Goal: Task Accomplishment & Management: Use online tool/utility

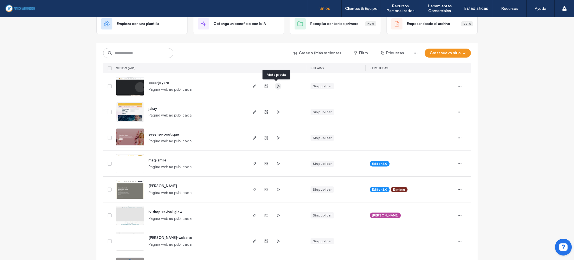
click at [276, 87] on icon "button" at bounding box center [278, 86] width 4 height 4
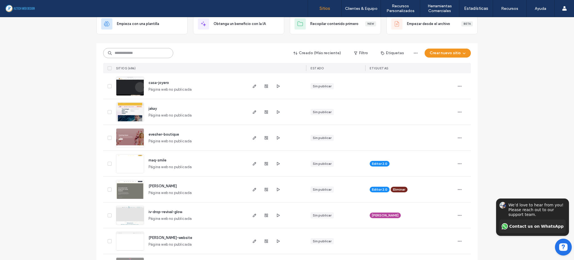
click at [127, 53] on input at bounding box center [138, 53] width 70 height 10
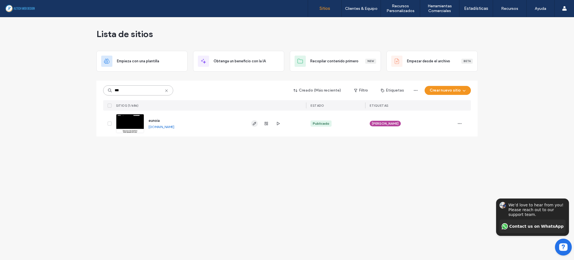
type input "***"
click at [253, 125] on use "button" at bounding box center [254, 123] width 3 height 3
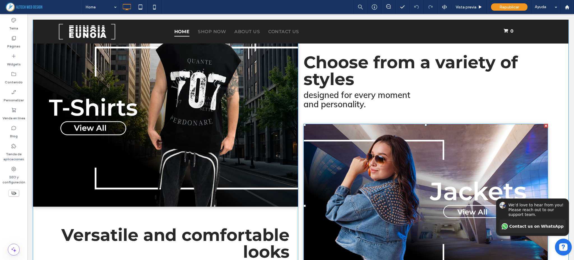
scroll to position [374, 0]
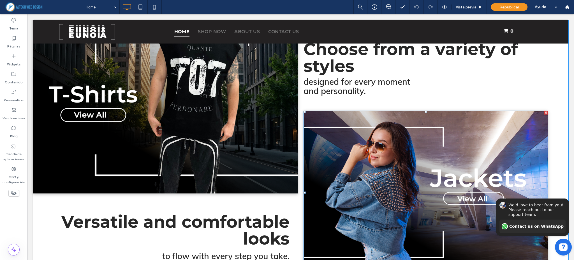
click at [379, 179] on img at bounding box center [426, 193] width 245 height 164
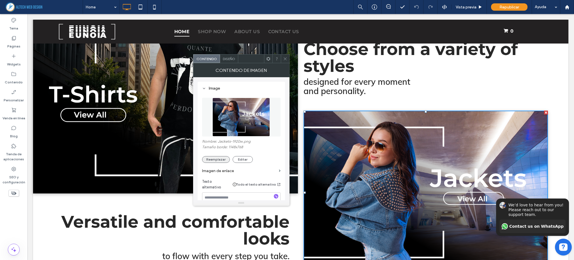
click at [218, 162] on button "Reemplazar" at bounding box center [216, 159] width 28 height 7
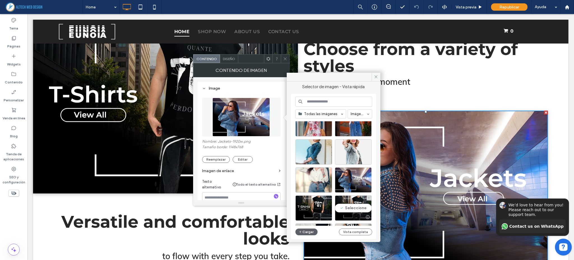
scroll to position [224, 0]
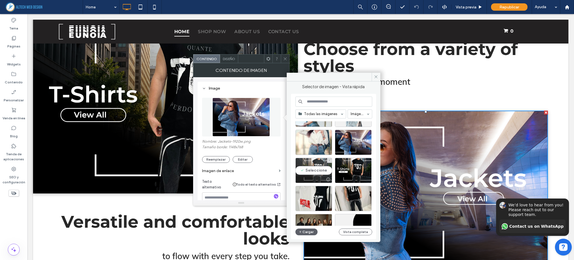
click at [318, 171] on div "Seleccione" at bounding box center [314, 170] width 37 height 25
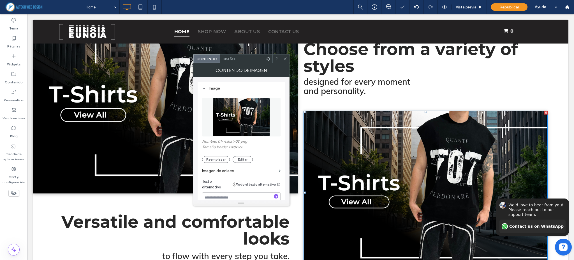
click at [366, 137] on img at bounding box center [426, 193] width 245 height 164
click at [287, 59] on icon at bounding box center [285, 59] width 4 height 4
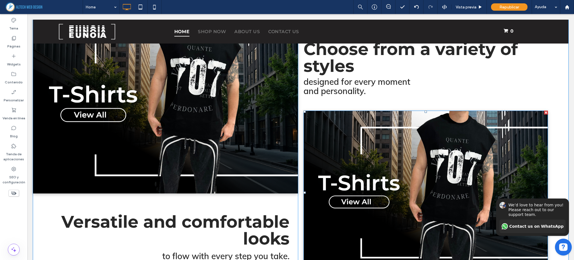
click at [326, 141] on img at bounding box center [426, 193] width 245 height 164
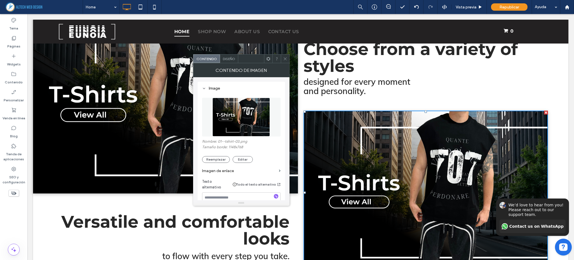
click at [284, 60] on icon at bounding box center [285, 59] width 4 height 4
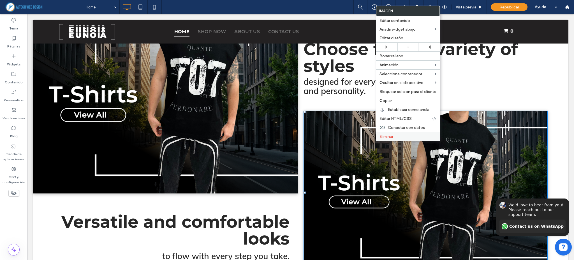
click at [380, 134] on div "Eliminar" at bounding box center [408, 136] width 64 height 9
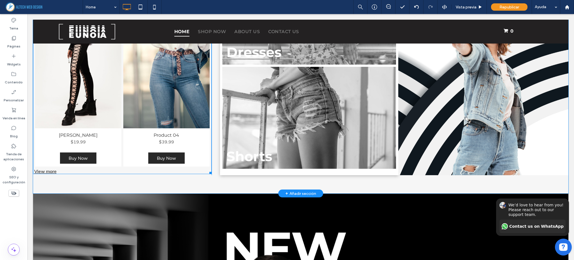
scroll to position [561, 0]
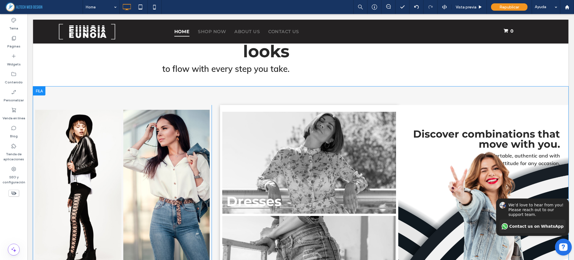
click at [42, 88] on div at bounding box center [39, 90] width 12 height 9
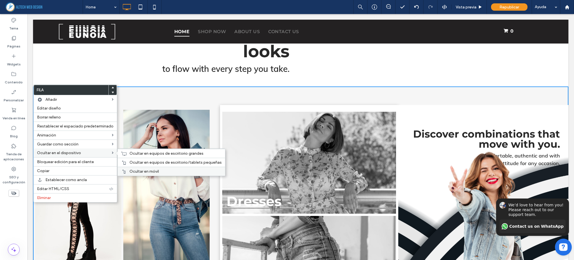
click at [133, 168] on div "Ocultar en móvil" at bounding box center [171, 171] width 107 height 9
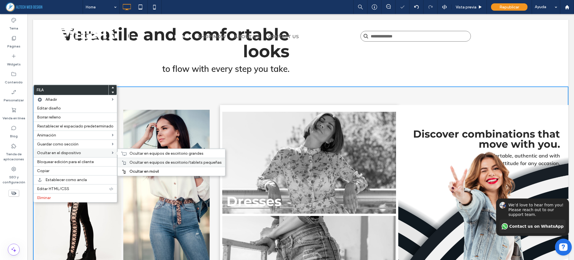
click at [127, 164] on div "Ocultar en equipos de escritorio/tablets pequeñas" at bounding box center [171, 162] width 107 height 9
click at [130, 153] on span "Ocultar en equipos de escritorio grandes" at bounding box center [167, 153] width 74 height 5
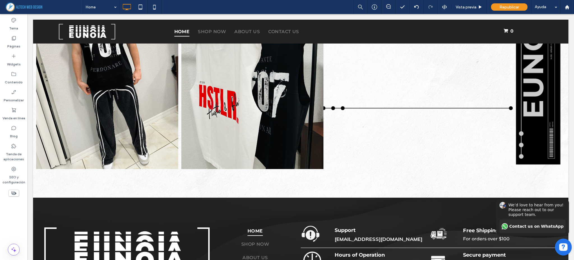
scroll to position [1752, 0]
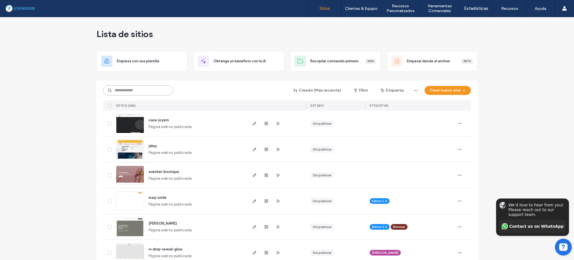
click at [126, 92] on input at bounding box center [138, 90] width 70 height 10
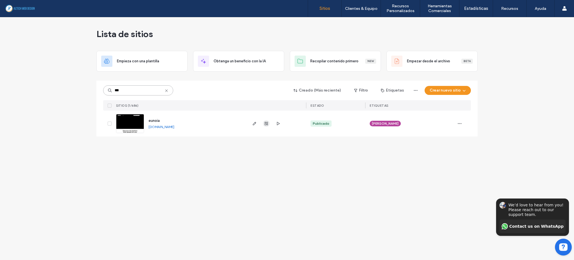
type input "***"
click at [268, 121] on icon "button" at bounding box center [266, 123] width 4 height 4
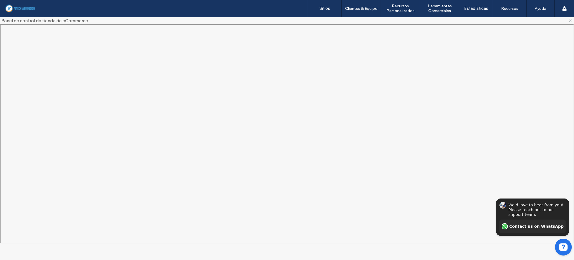
click at [570, 20] on icon at bounding box center [570, 21] width 4 height 4
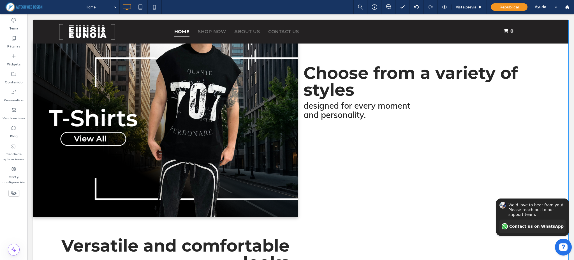
scroll to position [411, 0]
